Goal: Find specific page/section: Find specific page/section

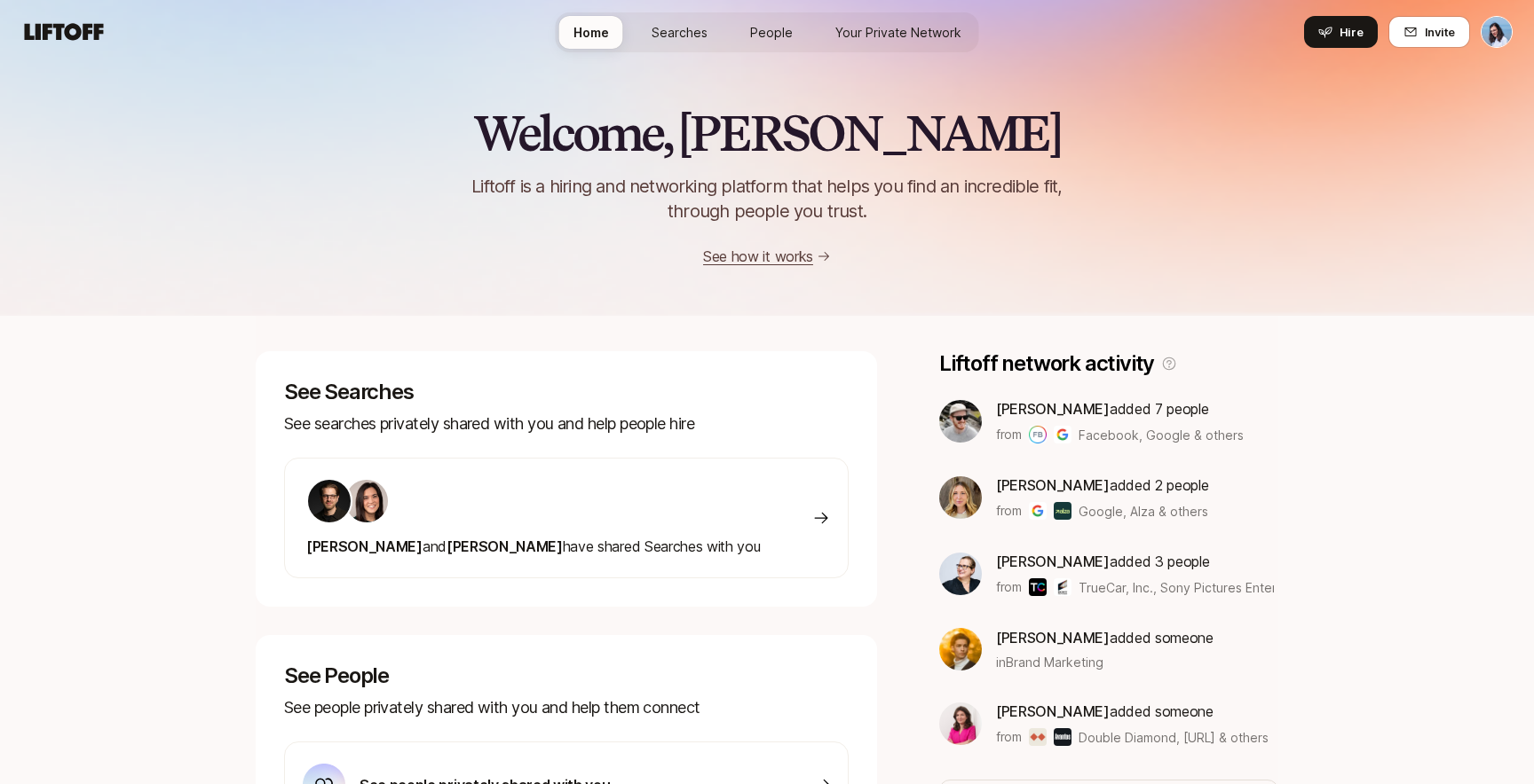
click at [694, 18] on link "Searches" at bounding box center [680, 32] width 85 height 33
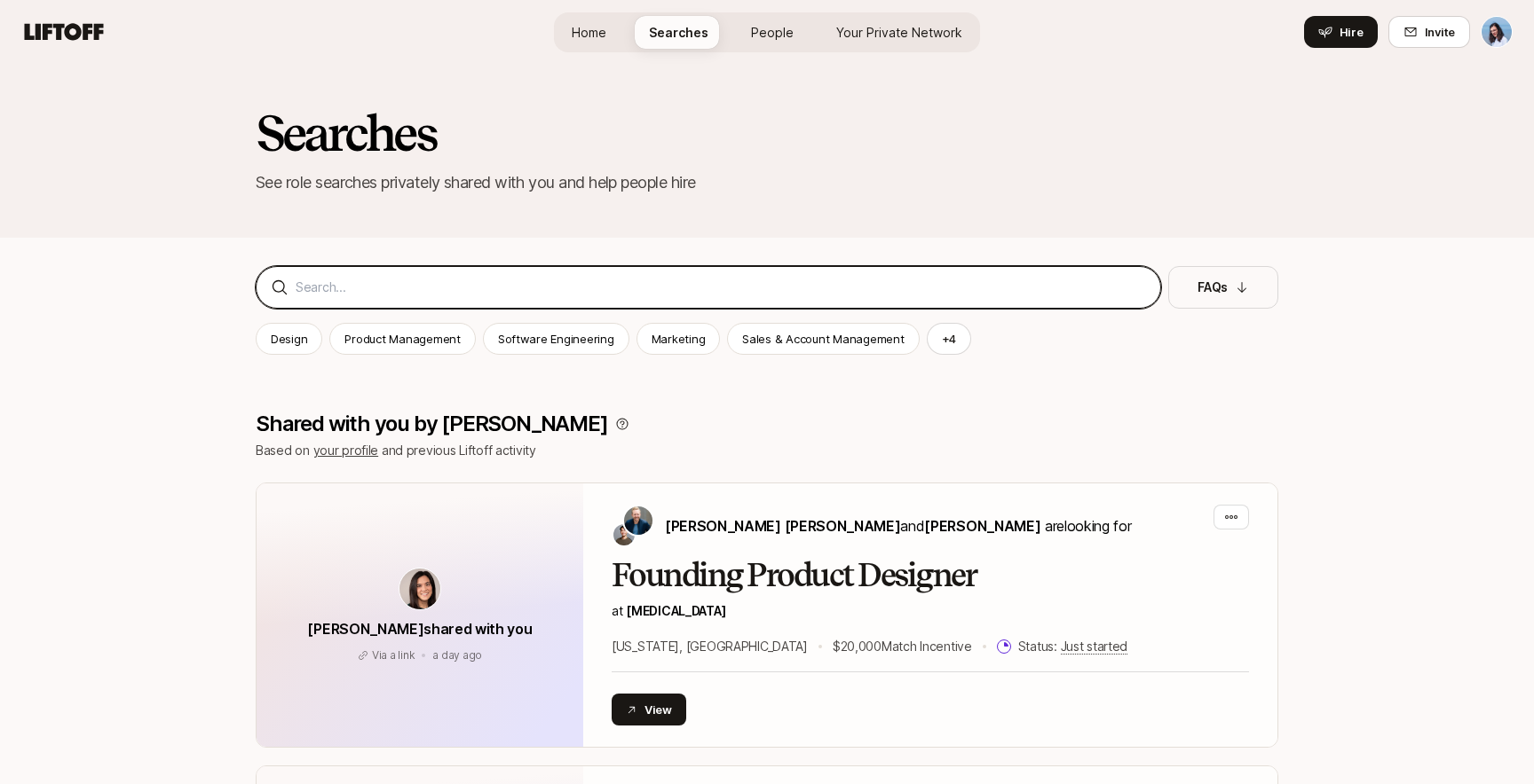
click at [463, 287] on input at bounding box center [721, 287] width 851 height 21
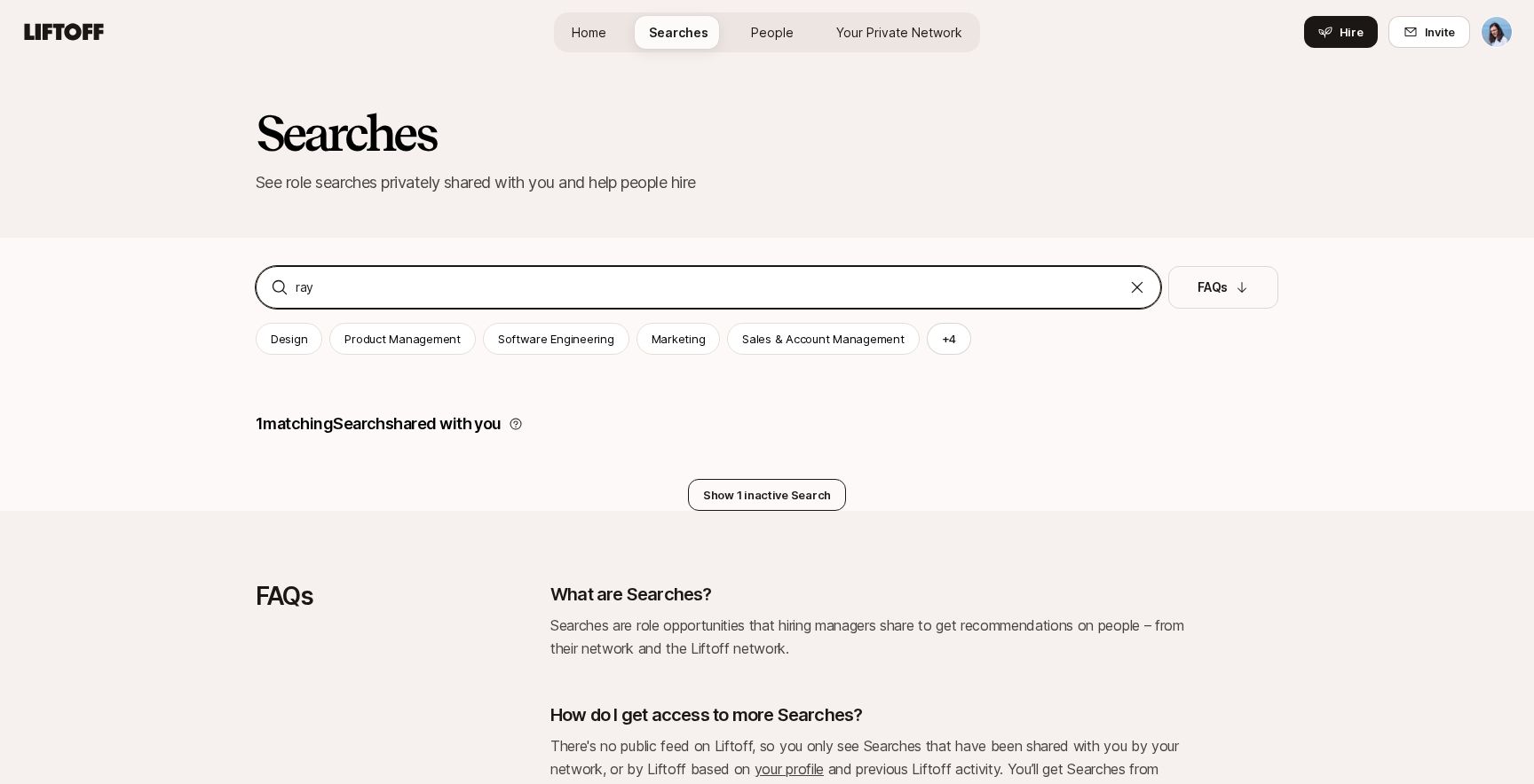
type input "ray"
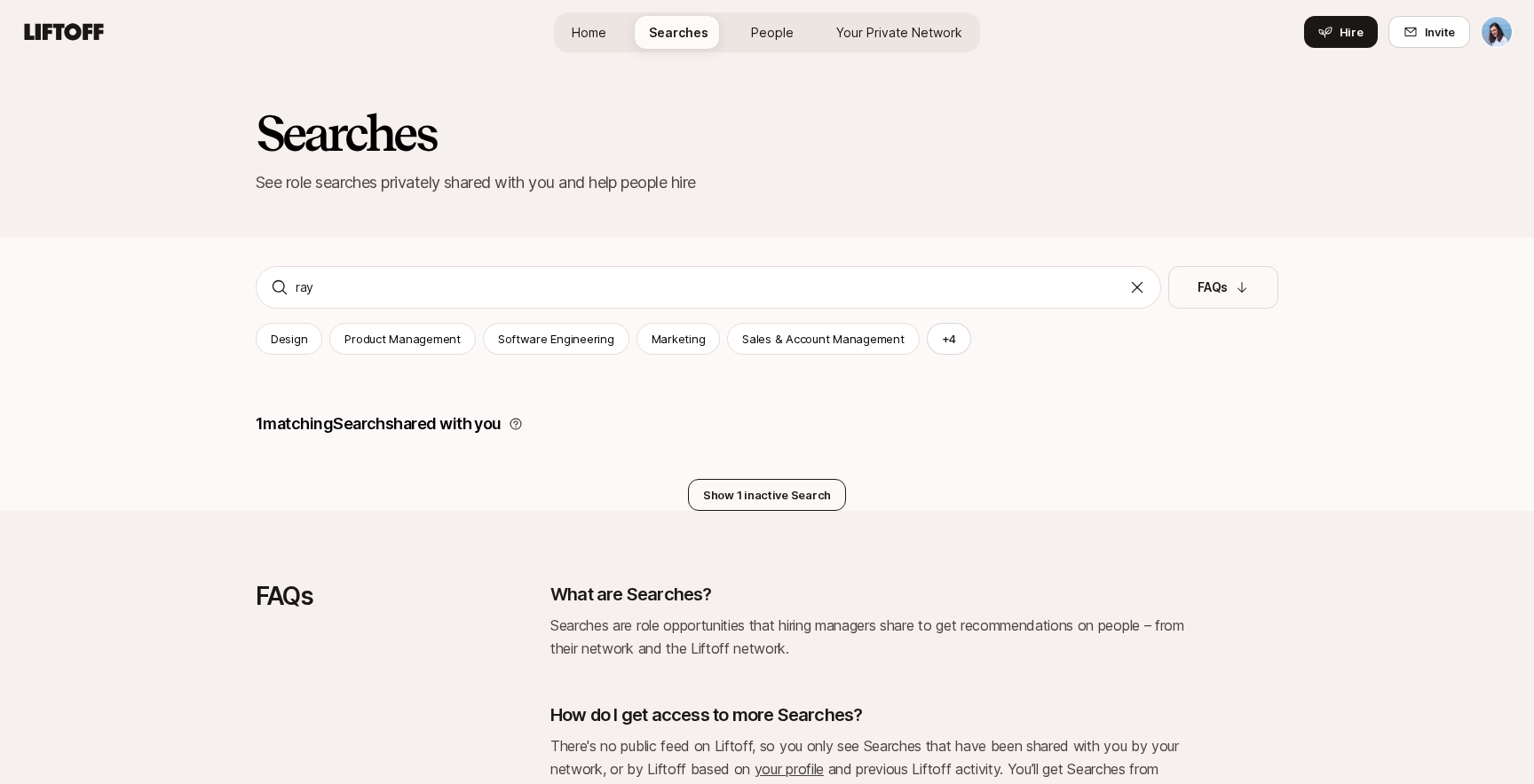
click at [824, 495] on button "Show 1 inactive Search" at bounding box center [767, 495] width 158 height 32
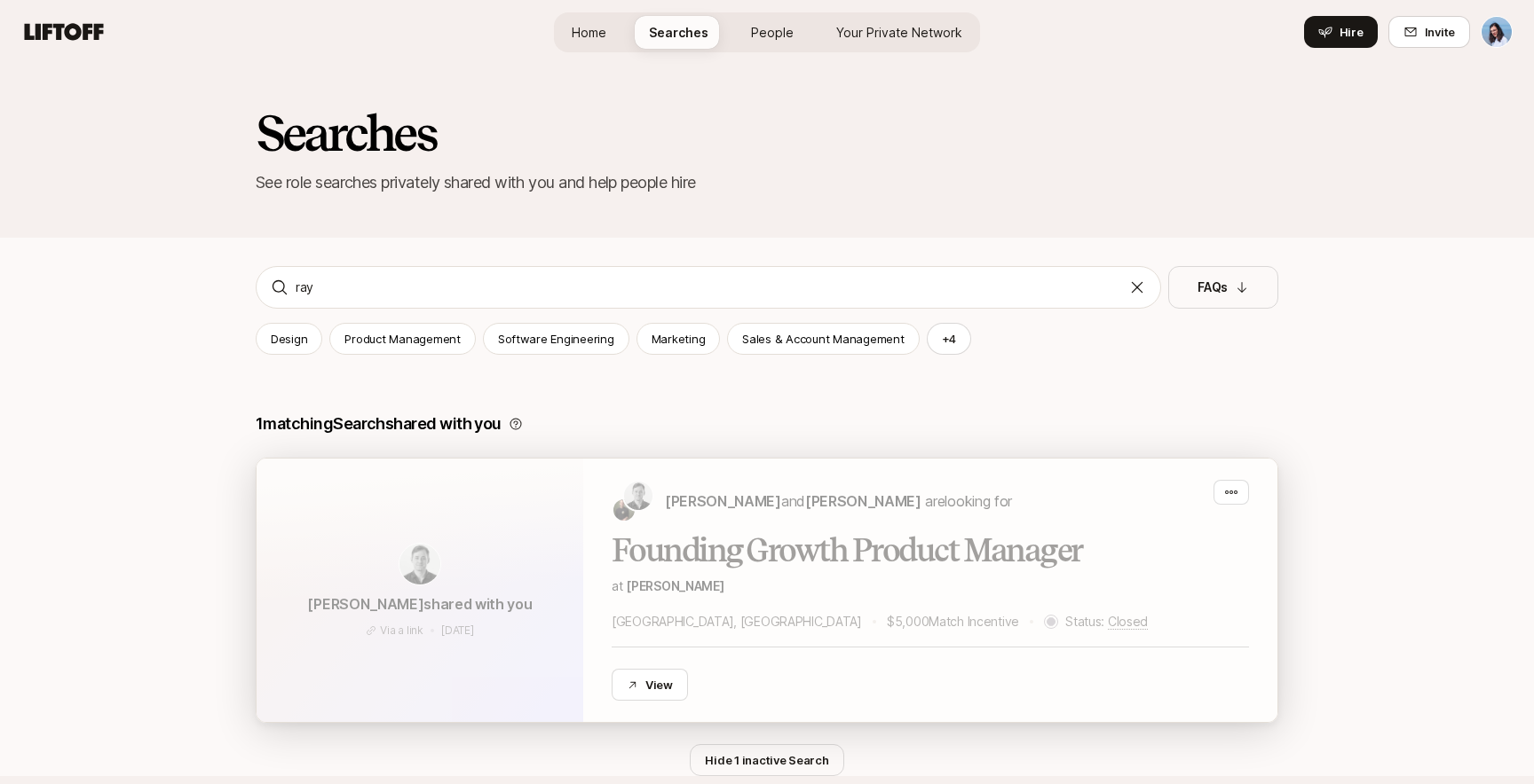
click at [665, 527] on div "[PERSON_NAME] and [PERSON_NAME] are looking for Founding Growth Product Manager…" at bounding box center [931, 590] width 637 height 221
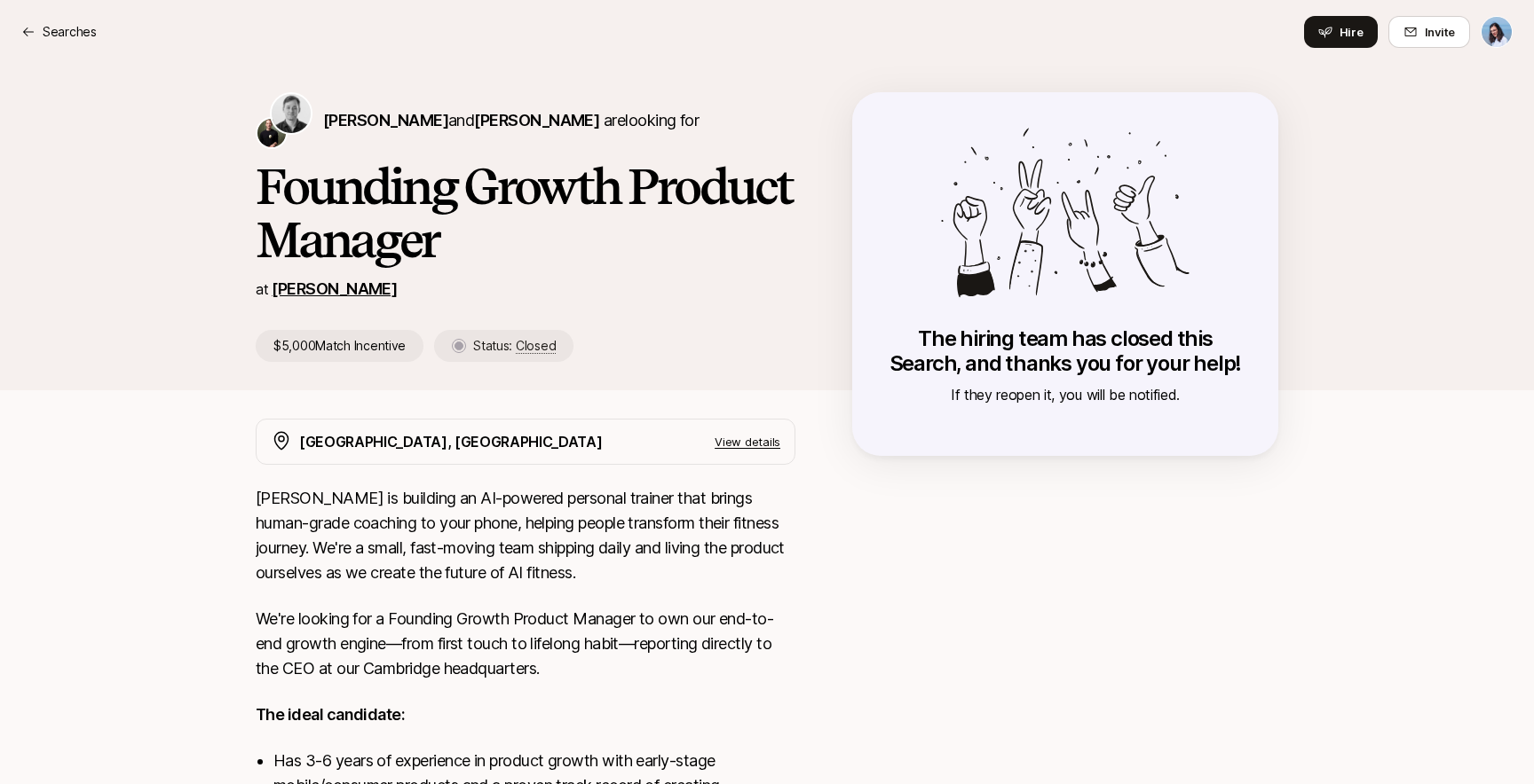
click at [274, 284] on link "[PERSON_NAME]" at bounding box center [334, 288] width 125 height 18
